Goal: Transaction & Acquisition: Purchase product/service

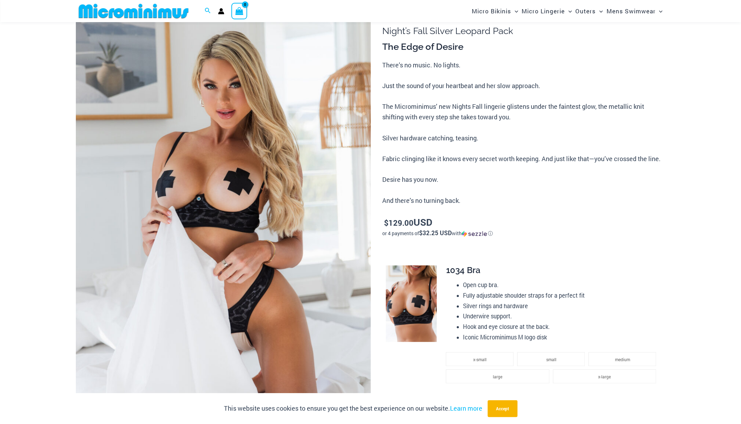
scroll to position [53, 0]
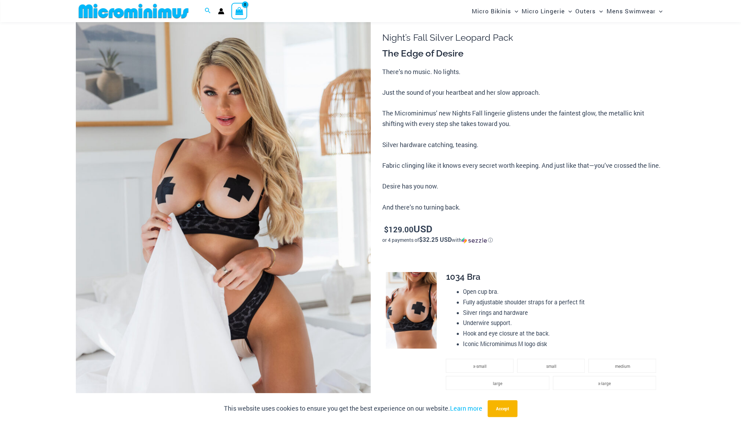
click at [258, 125] on img at bounding box center [223, 232] width 295 height 442
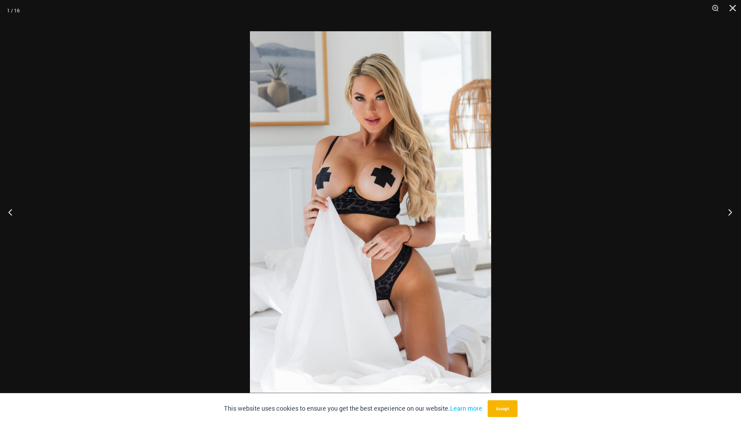
click at [731, 213] on button "Next" at bounding box center [728, 211] width 26 height 35
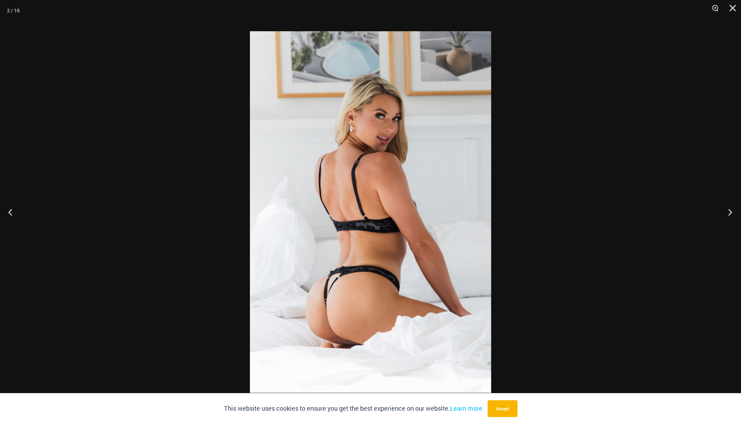
click at [731, 213] on button "Next" at bounding box center [728, 211] width 26 height 35
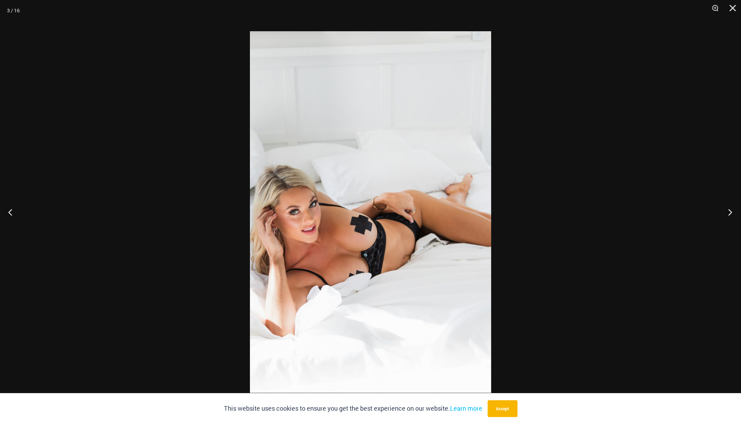
click at [731, 213] on button "Next" at bounding box center [728, 211] width 26 height 35
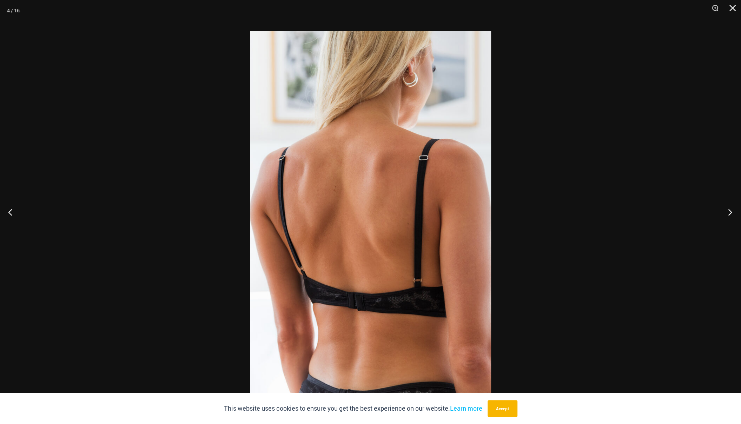
click at [731, 213] on button "Next" at bounding box center [728, 211] width 26 height 35
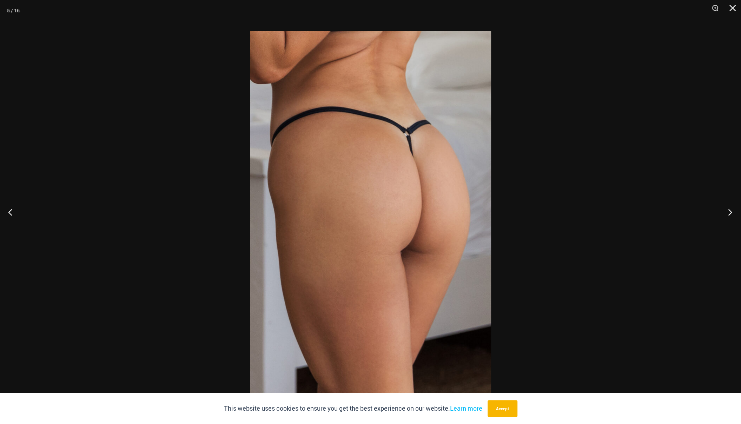
click at [731, 213] on button "Next" at bounding box center [728, 211] width 26 height 35
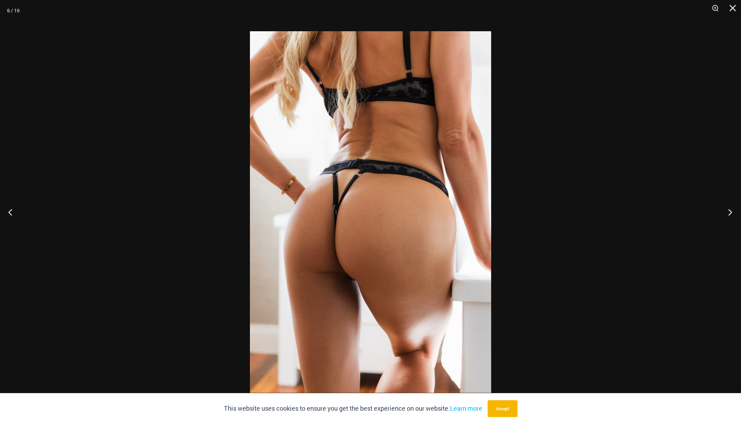
click at [731, 213] on button "Next" at bounding box center [728, 211] width 26 height 35
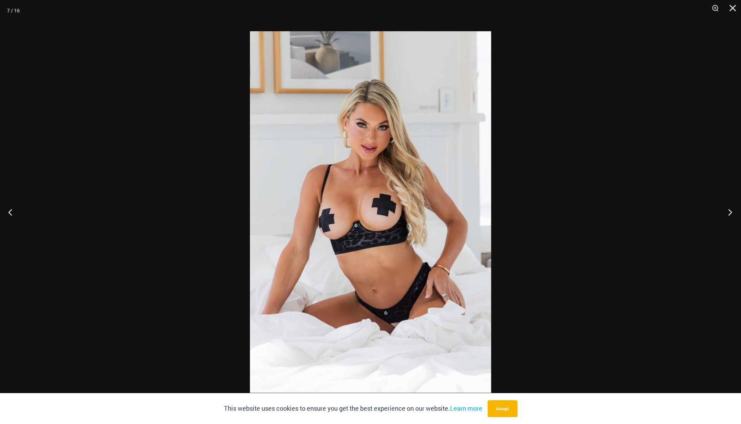
click at [731, 213] on button "Next" at bounding box center [728, 211] width 26 height 35
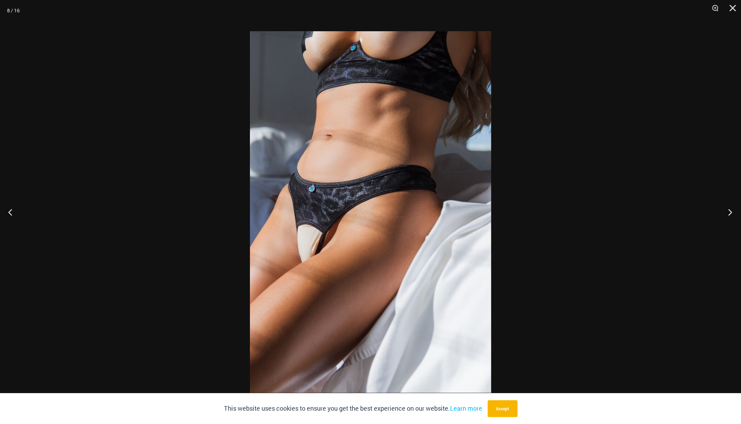
click at [731, 213] on button "Next" at bounding box center [728, 211] width 26 height 35
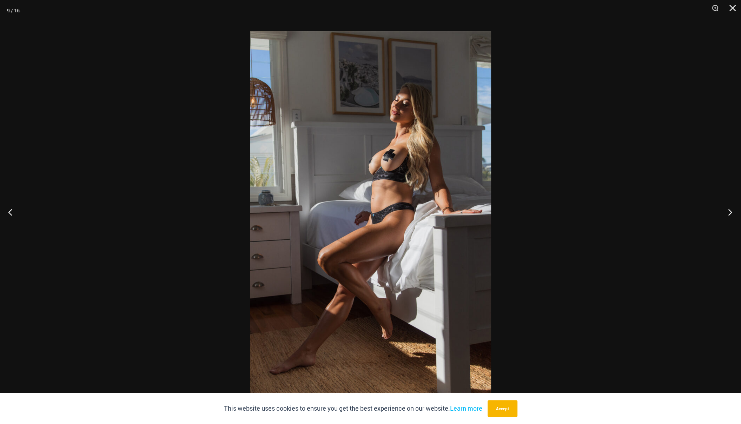
click at [731, 213] on button "Next" at bounding box center [728, 211] width 26 height 35
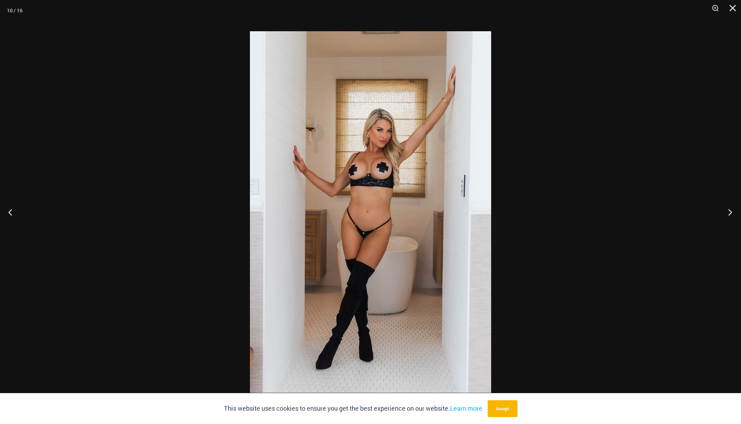
click at [731, 213] on button "Next" at bounding box center [728, 211] width 26 height 35
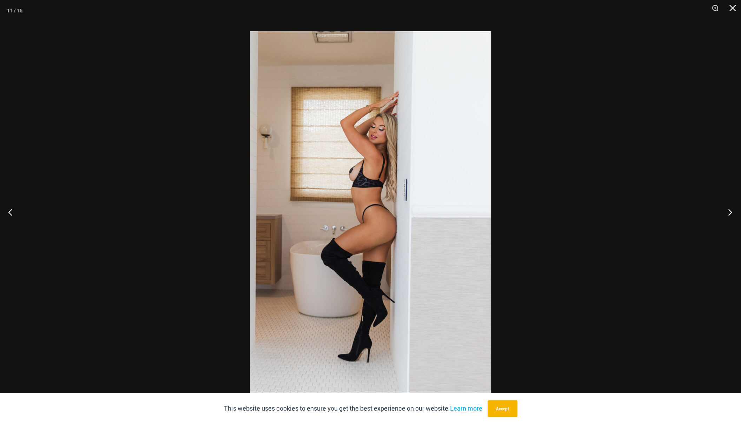
click at [731, 213] on button "Next" at bounding box center [728, 211] width 26 height 35
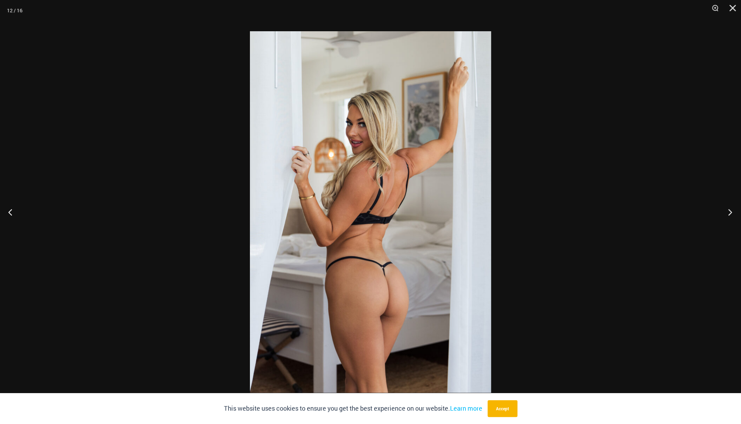
click at [732, 213] on button "Next" at bounding box center [728, 211] width 26 height 35
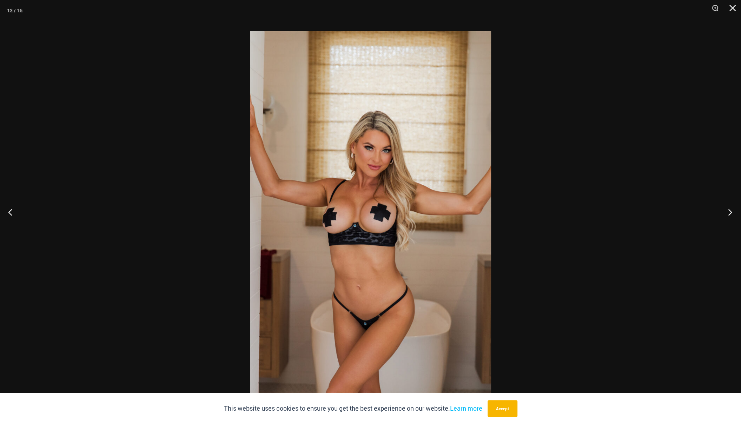
click at [732, 213] on button "Next" at bounding box center [728, 211] width 26 height 35
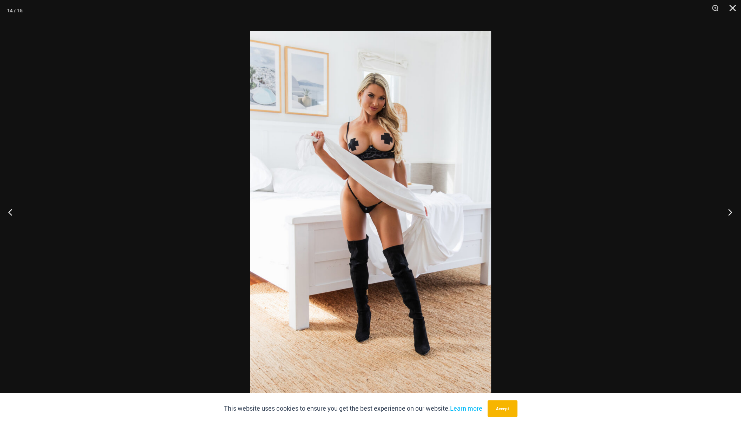
click at [732, 213] on button "Next" at bounding box center [728, 211] width 26 height 35
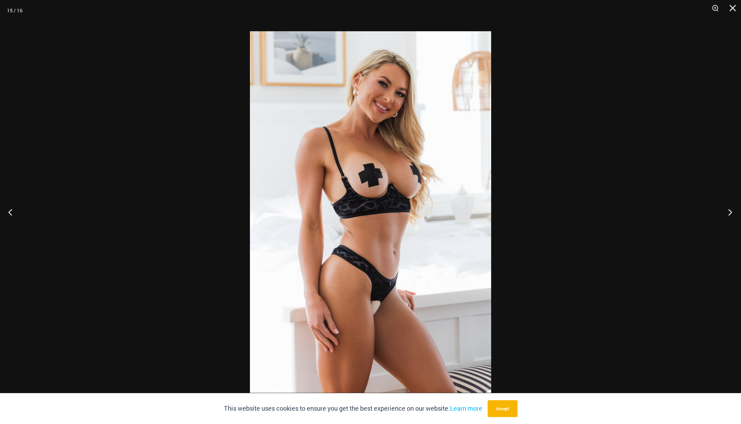
click at [732, 213] on button "Next" at bounding box center [728, 211] width 26 height 35
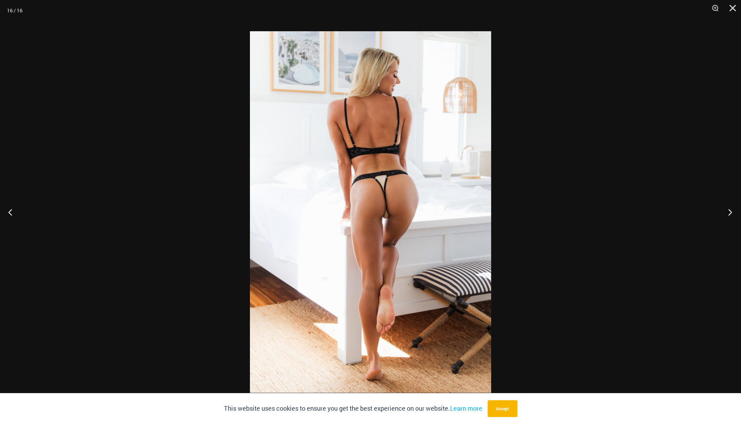
click at [732, 213] on button "Next" at bounding box center [728, 211] width 26 height 35
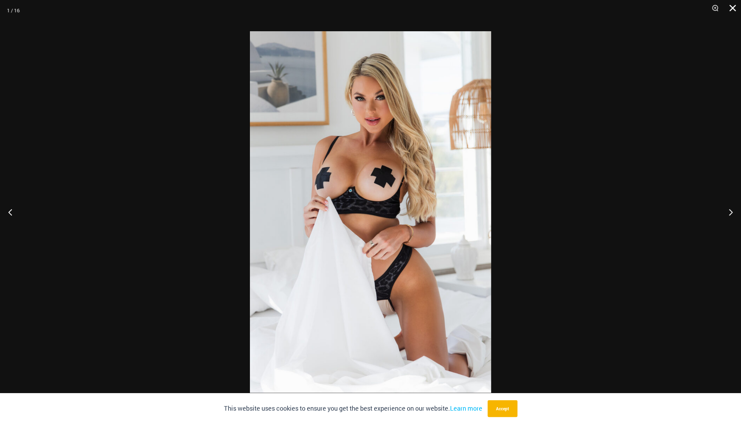
click at [733, 6] on button "Close" at bounding box center [730, 10] width 18 height 21
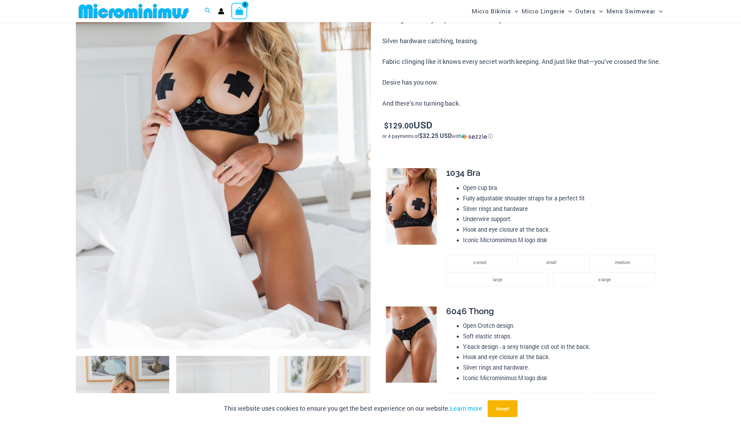
scroll to position [0, 0]
